Goal: Information Seeking & Learning: Learn about a topic

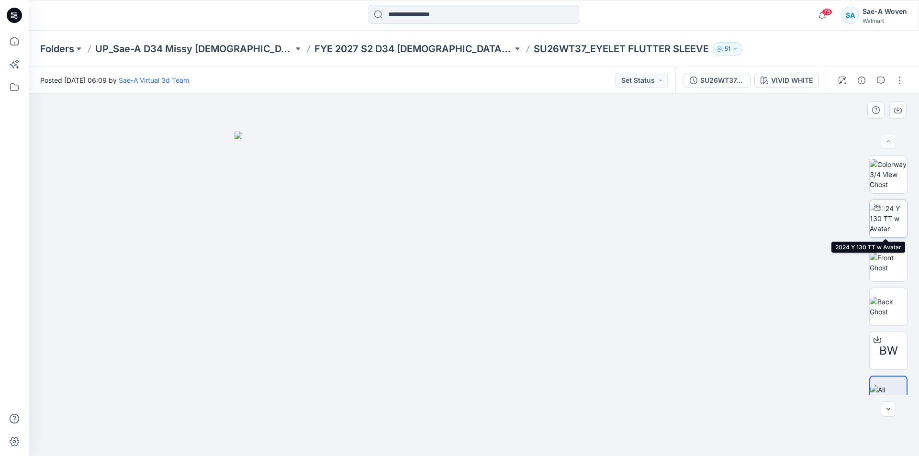
click at [882, 219] on img at bounding box center [887, 218] width 37 height 30
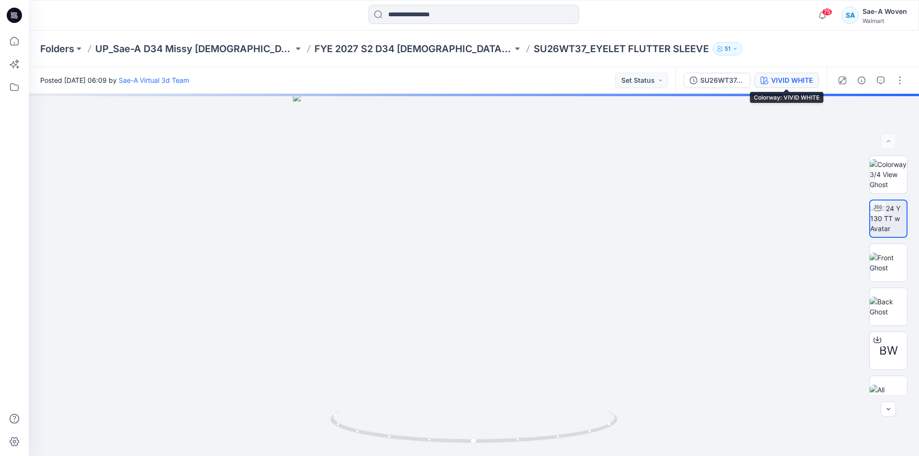
click at [783, 77] on div "VIVID WHITE" at bounding box center [792, 80] width 42 height 11
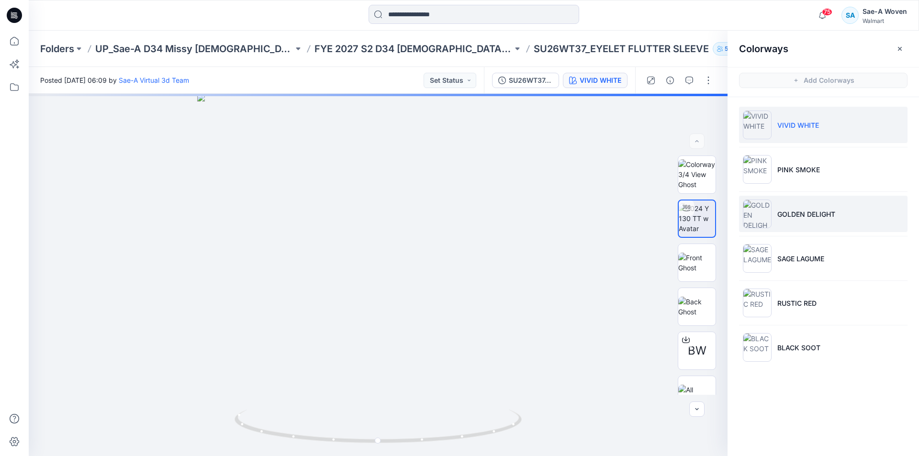
click at [808, 211] on p "GOLDEN DELIGHT" at bounding box center [806, 214] width 58 height 10
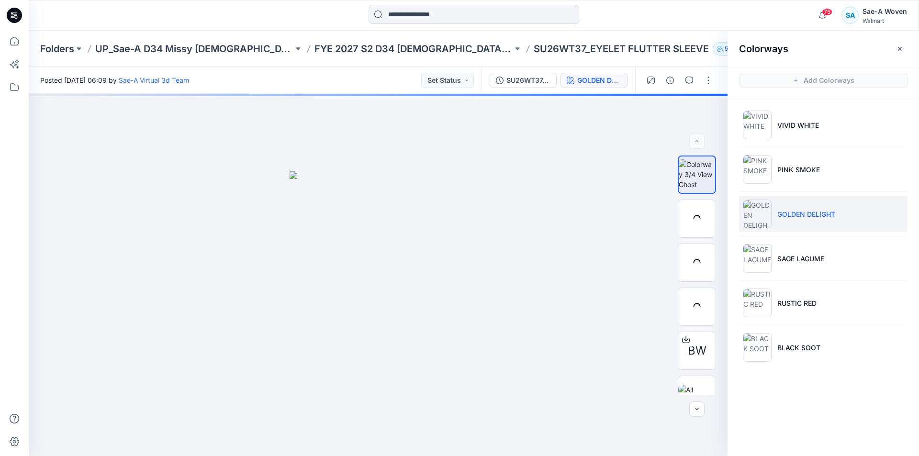
click at [798, 205] on li "GOLDEN DELIGHT" at bounding box center [823, 214] width 168 height 36
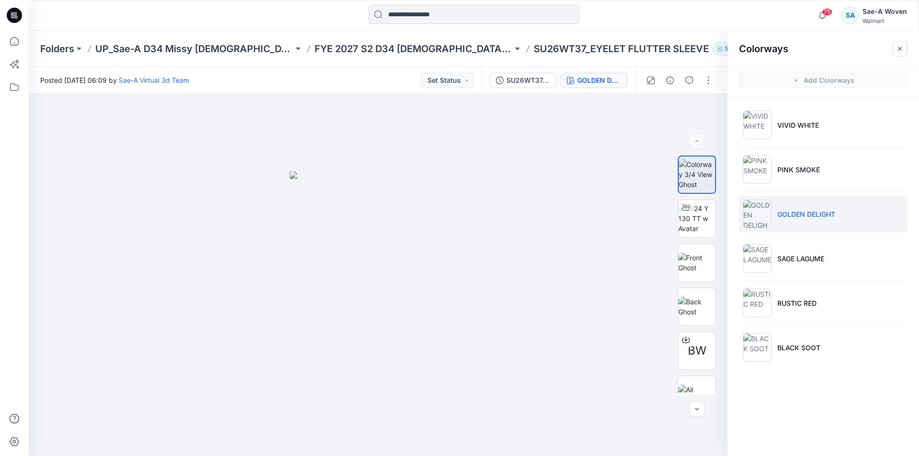
click at [903, 46] on button "button" at bounding box center [899, 48] width 15 height 15
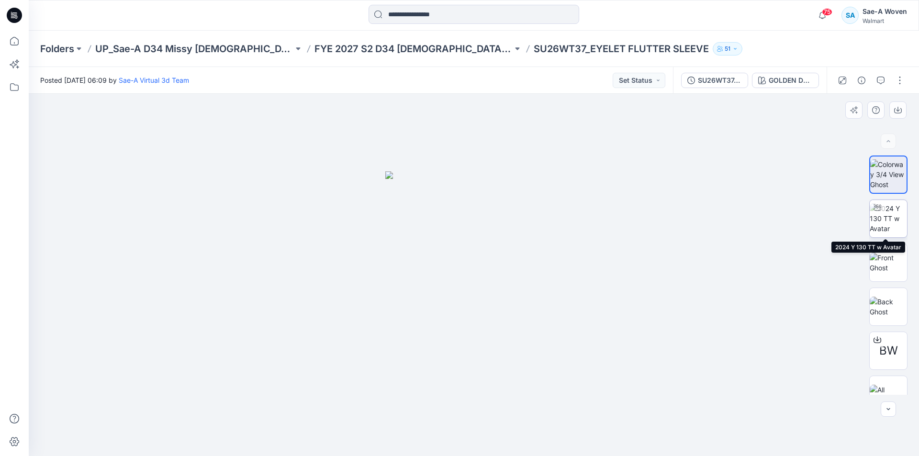
click at [876, 232] on img at bounding box center [887, 218] width 37 height 30
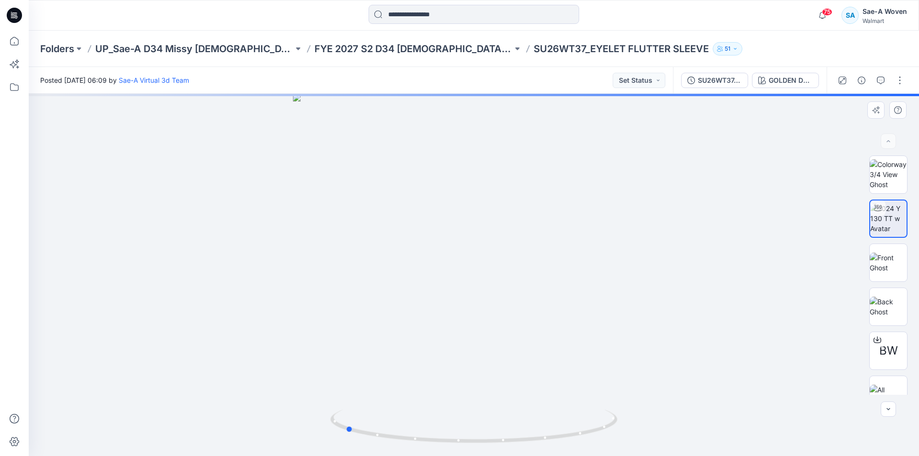
drag, startPoint x: 578, startPoint y: 431, endPoint x: 449, endPoint y: 447, distance: 129.7
click at [449, 447] on div at bounding box center [474, 275] width 890 height 362
drag, startPoint x: 592, startPoint y: 382, endPoint x: 592, endPoint y: 336, distance: 45.9
click at [592, 336] on img at bounding box center [474, 4] width 1438 height 903
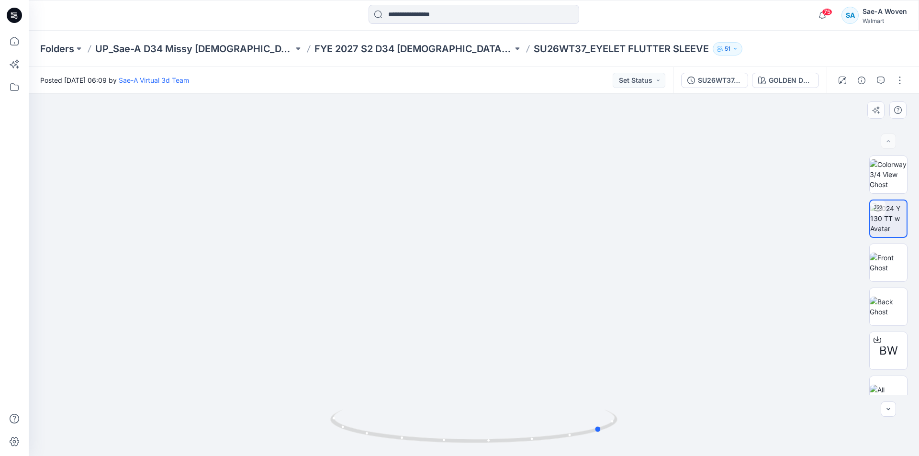
drag, startPoint x: 567, startPoint y: 445, endPoint x: 537, endPoint y: 450, distance: 30.1
click at [537, 450] on img at bounding box center [473, 433] width 287 height 46
drag, startPoint x: 519, startPoint y: 445, endPoint x: 557, endPoint y: 442, distance: 38.9
click at [557, 442] on icon at bounding box center [474, 428] width 289 height 36
